Goal: Information Seeking & Learning: Understand process/instructions

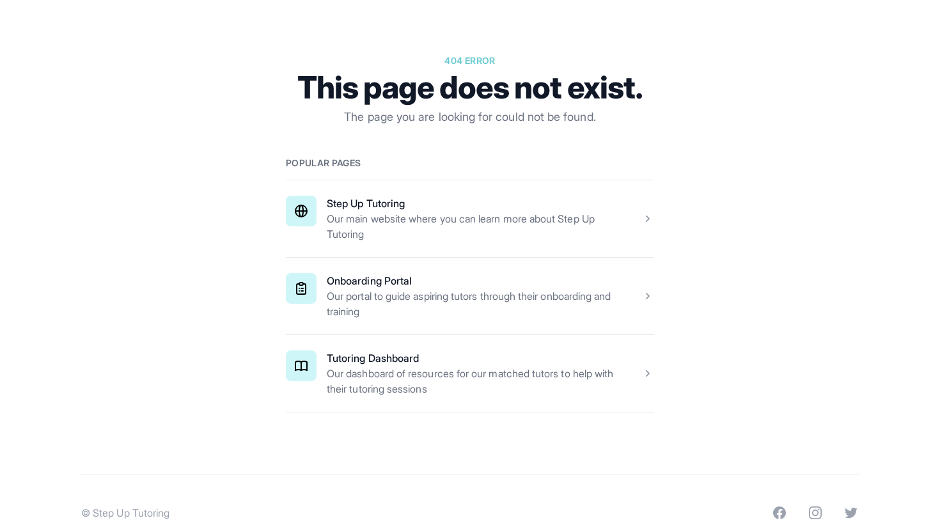
scroll to position [141, 0]
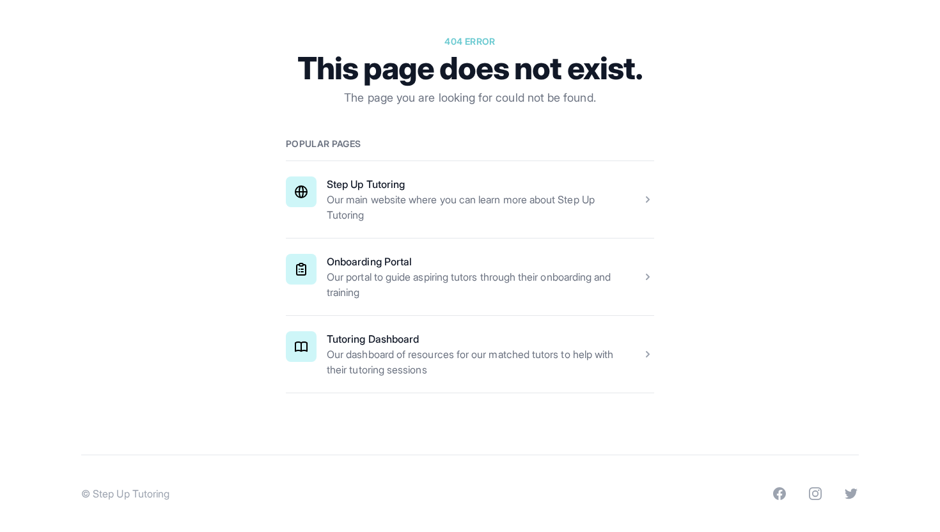
click at [469, 354] on span at bounding box center [470, 354] width 368 height 77
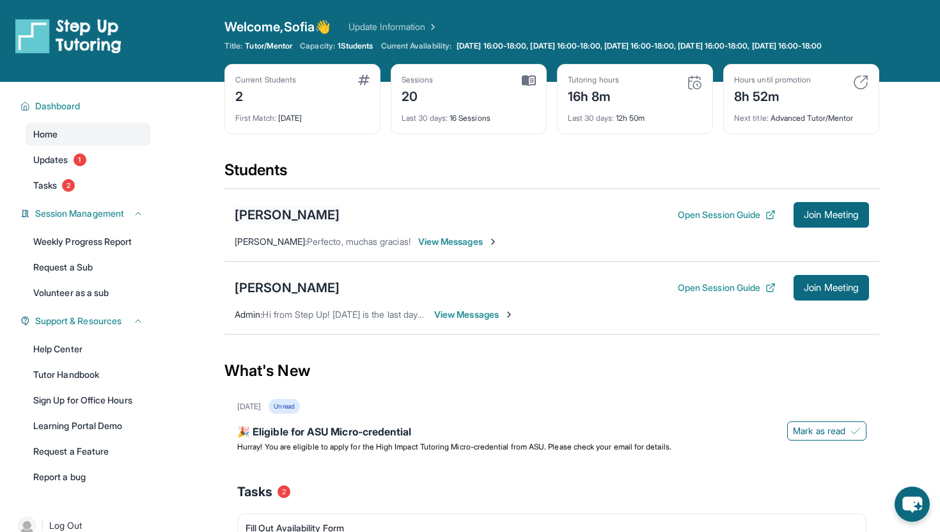
click at [273, 224] on div "[PERSON_NAME]" at bounding box center [287, 215] width 105 height 18
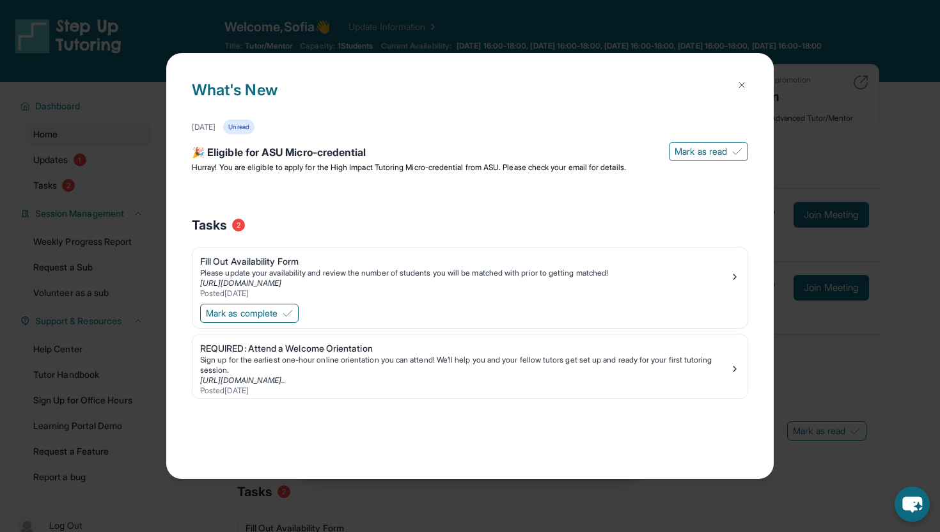
click at [730, 89] on button at bounding box center [742, 85] width 26 height 26
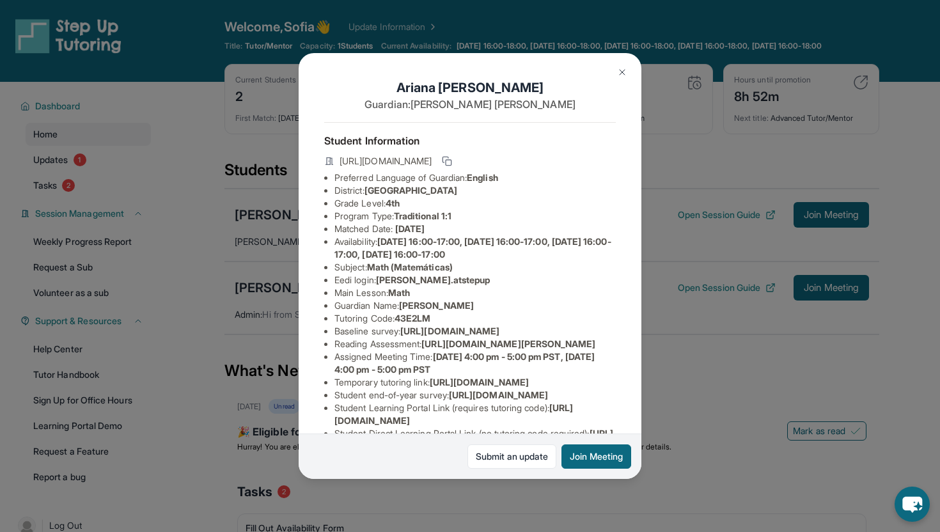
click at [614, 72] on button at bounding box center [622, 72] width 26 height 26
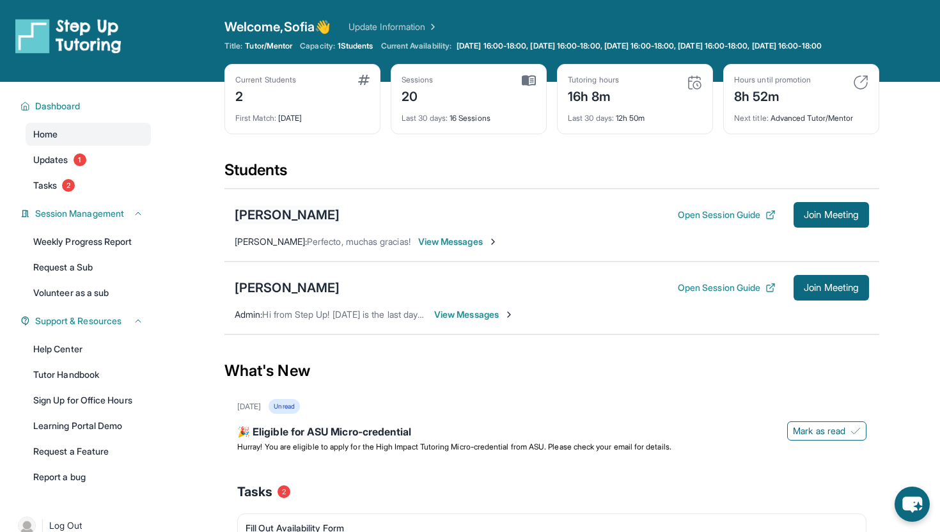
click at [289, 224] on div "[PERSON_NAME]" at bounding box center [287, 215] width 105 height 18
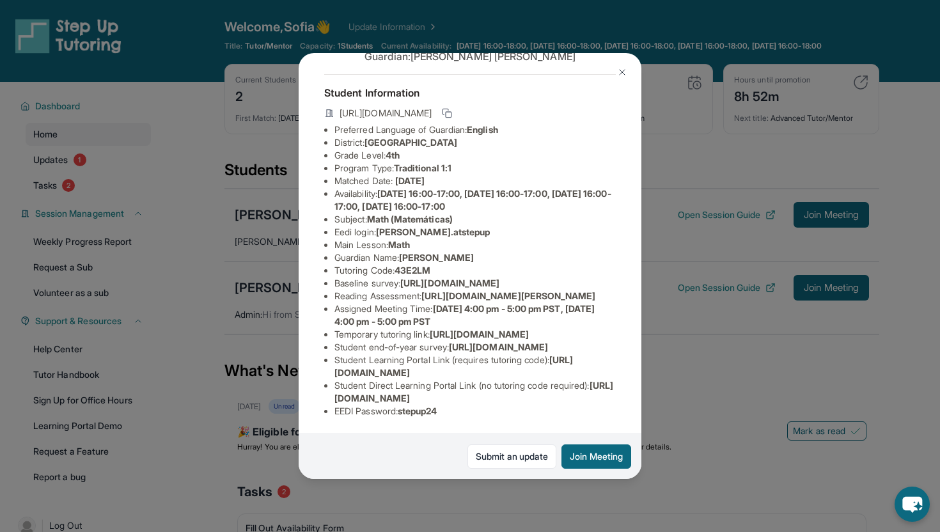
scroll to position [138, 451]
drag, startPoint x: 333, startPoint y: 201, endPoint x: 647, endPoint y: 235, distance: 315.7
click at [647, 235] on div "[PERSON_NAME] Guardian: [PERSON_NAME] Student Information [URL][DOMAIN_NAME] Pr…" at bounding box center [470, 266] width 940 height 532
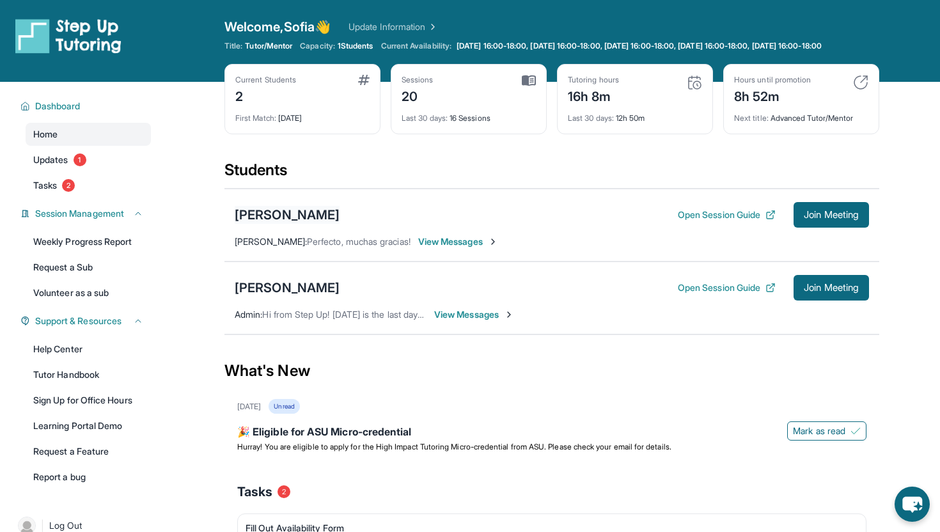
click at [302, 223] on div "[PERSON_NAME]" at bounding box center [287, 215] width 105 height 18
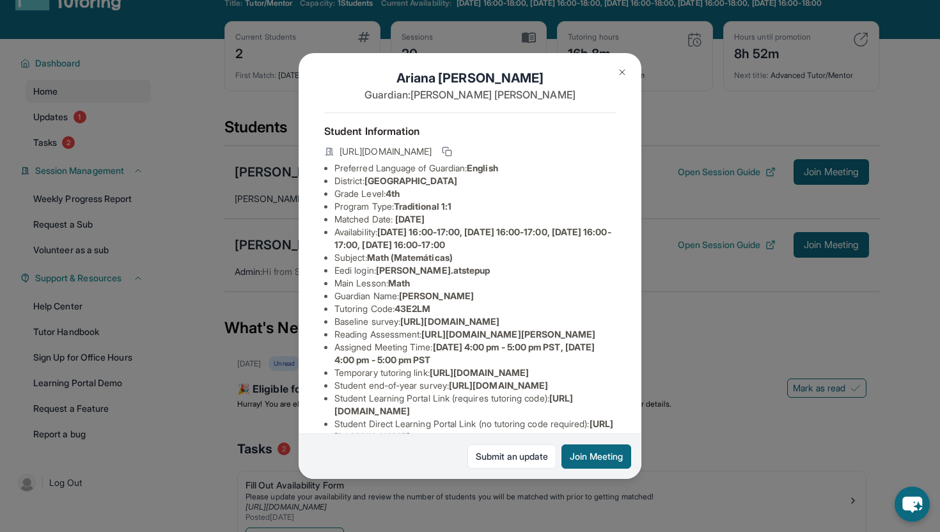
scroll to position [0, 0]
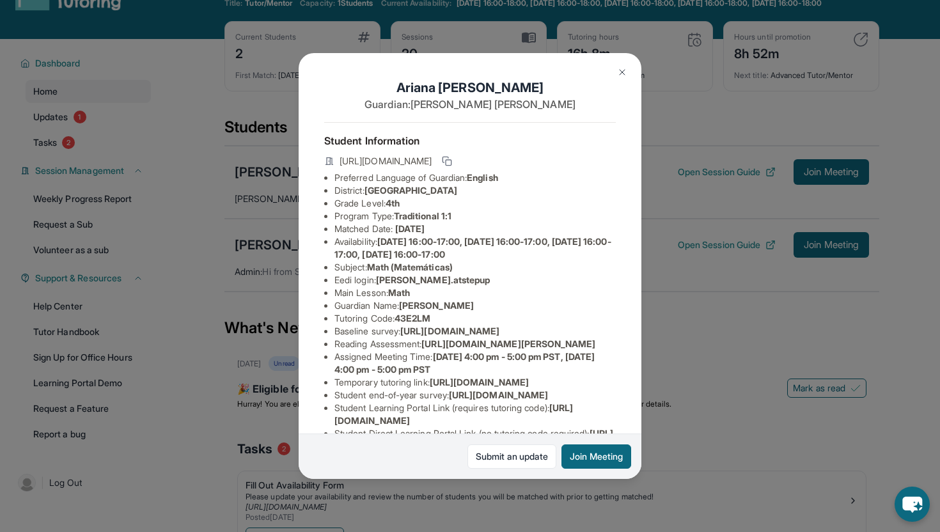
click at [666, 127] on div "[PERSON_NAME] Guardian: [PERSON_NAME] Student Information [URL][DOMAIN_NAME] Pr…" at bounding box center [470, 266] width 940 height 532
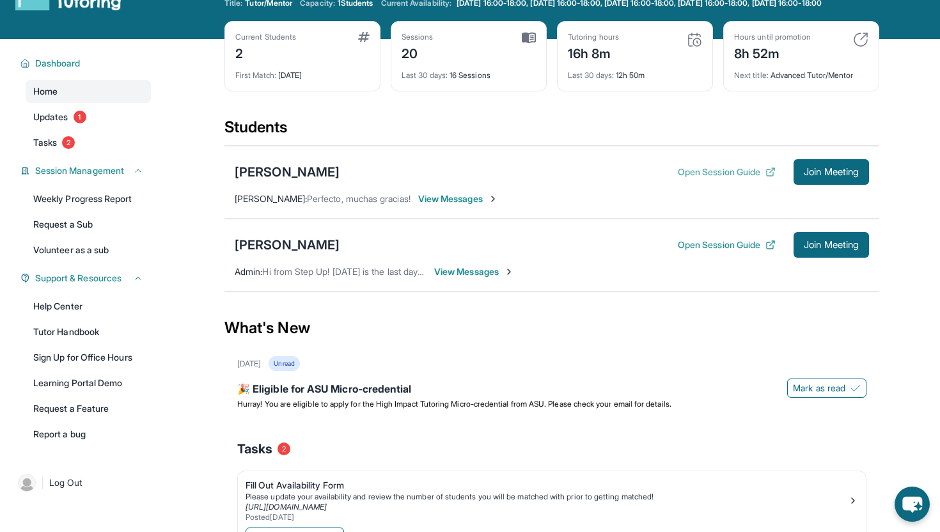
click at [726, 178] on button "Open Session Guide" at bounding box center [727, 172] width 98 height 13
